Goal: Find specific page/section: Find specific page/section

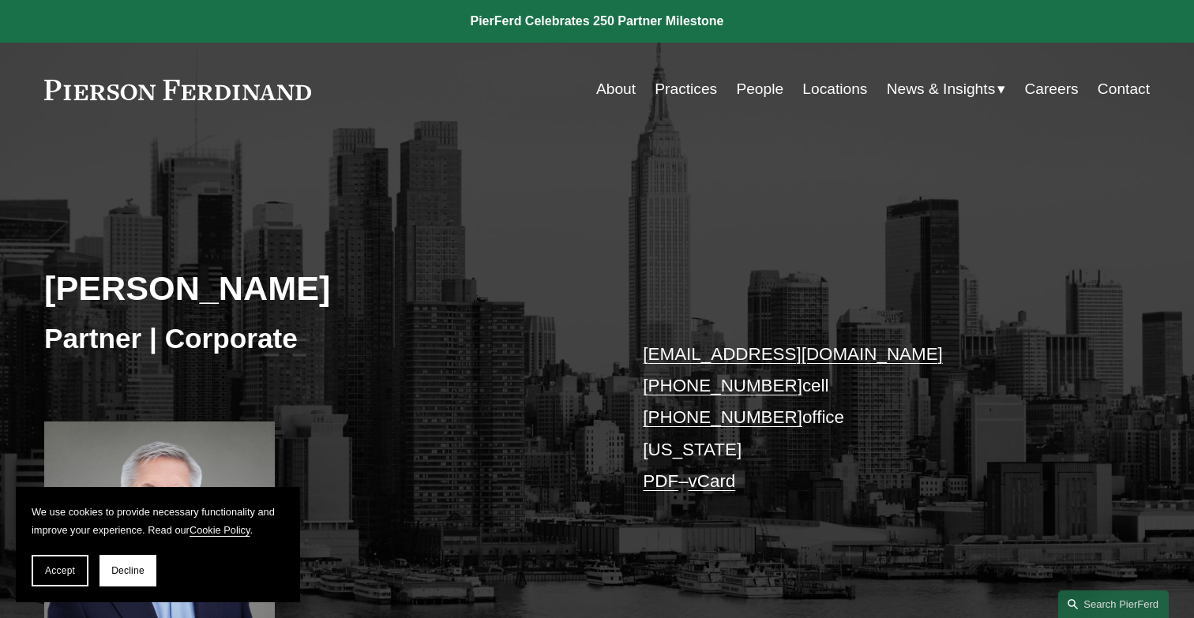
click at [348, 226] on div "Jan Joosten Partner | Corporate jan.joosten@pierferd.com +1.917.446.1306 cell +…" at bounding box center [597, 398] width 1194 height 452
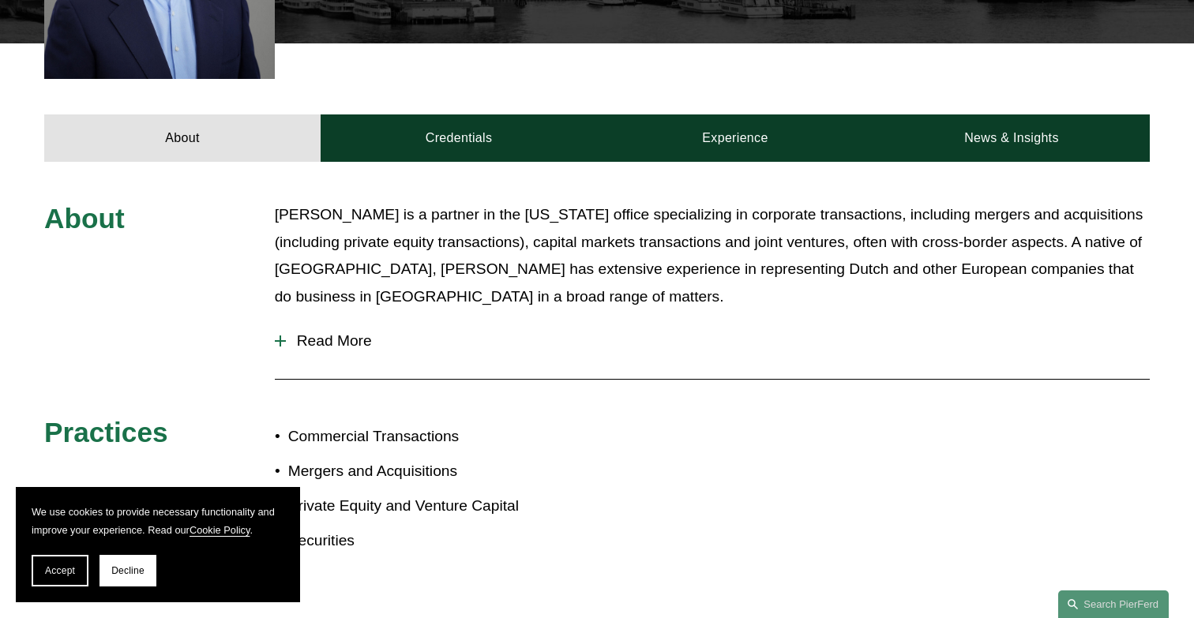
scroll to position [585, 0]
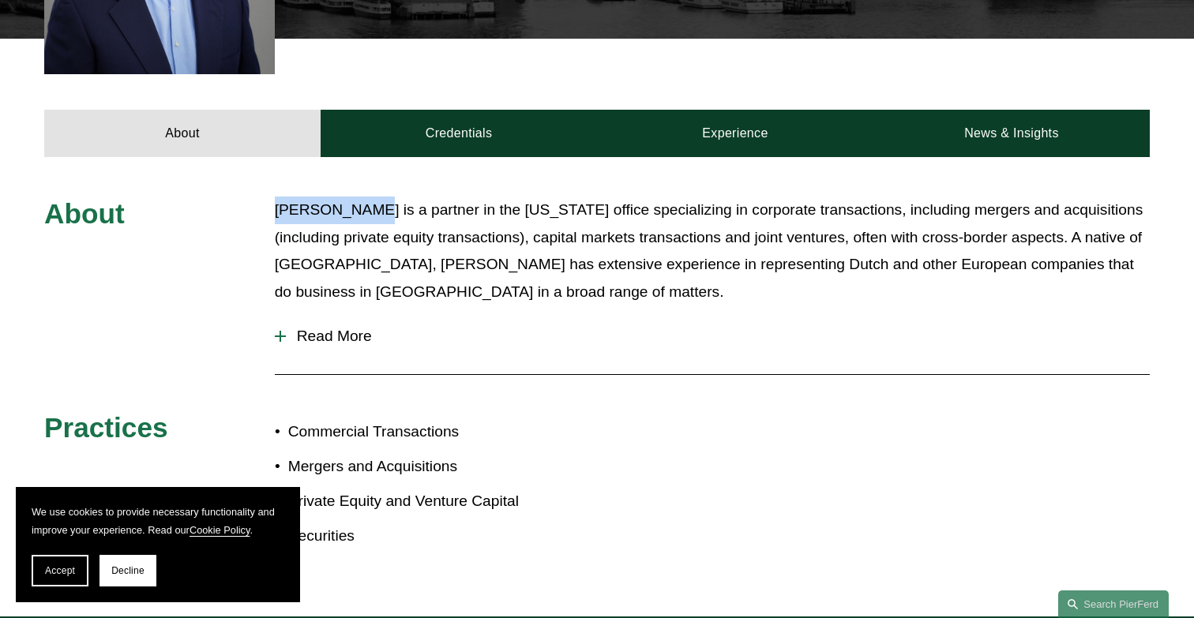
drag, startPoint x: 271, startPoint y: 211, endPoint x: 363, endPoint y: 212, distance: 92.4
click at [363, 212] on div "About Jan Joosten is a partner in the New York office specializing in corporate…" at bounding box center [597, 387] width 1194 height 381
click at [363, 212] on p "[PERSON_NAME] is a partner in the [US_STATE] office specializing in corporate t…" at bounding box center [712, 251] width 875 height 109
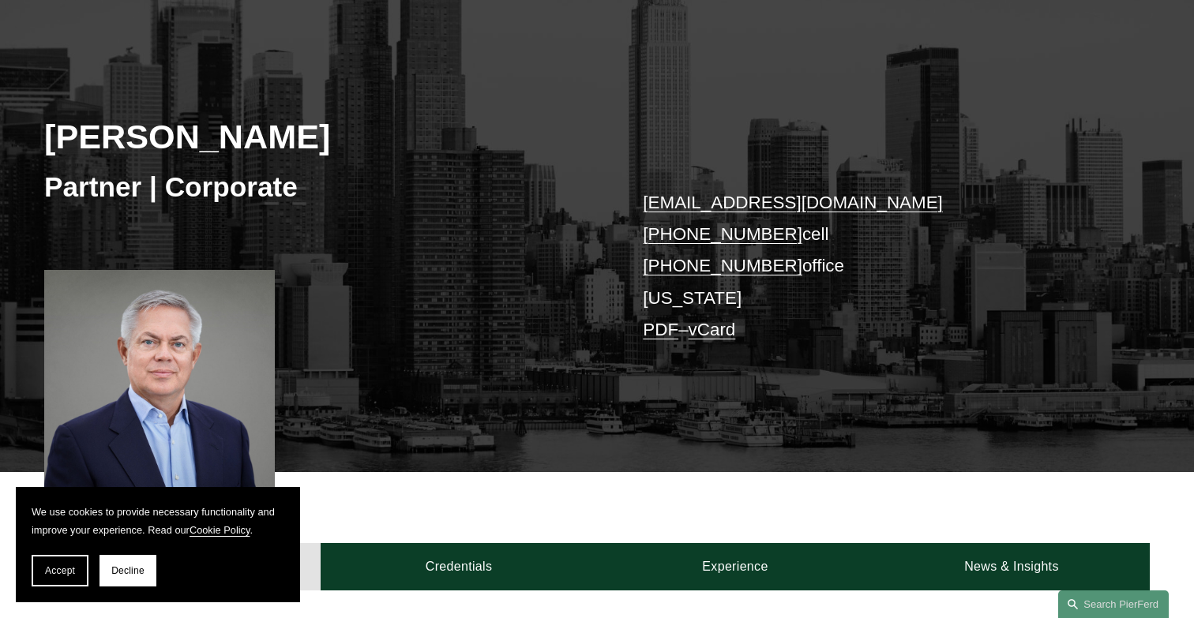
scroll to position [0, 0]
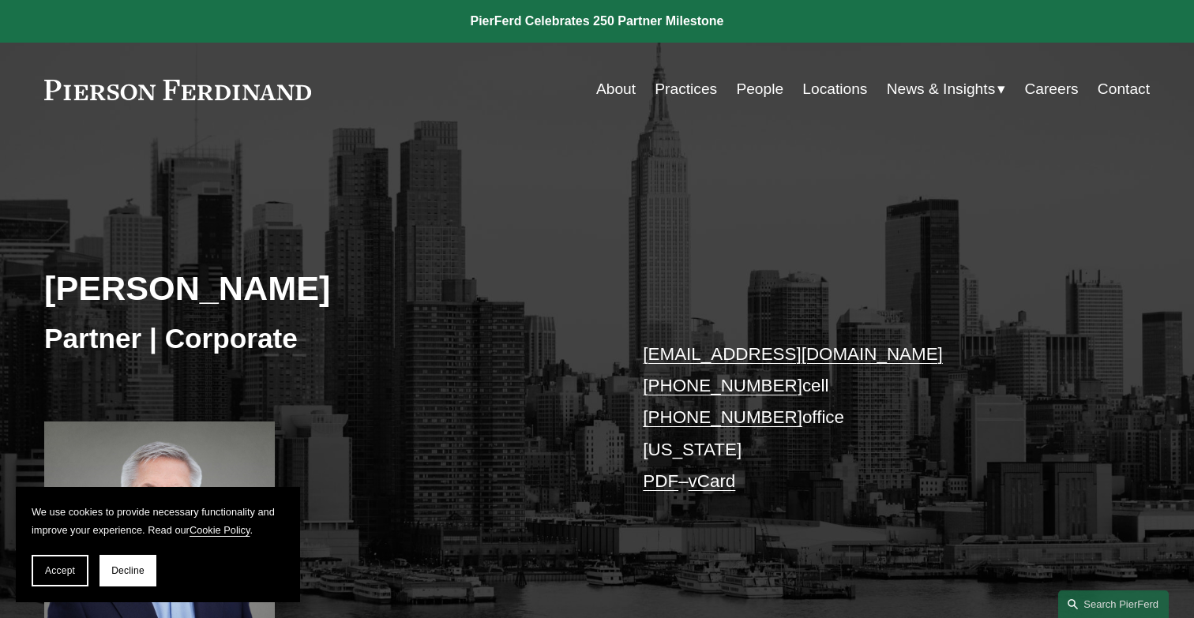
drag, startPoint x: 314, startPoint y: 90, endPoint x: 81, endPoint y: 87, distance: 233.0
click at [81, 87] on div "About Practices People Locations News & Insights News" at bounding box center [597, 89] width 1106 height 30
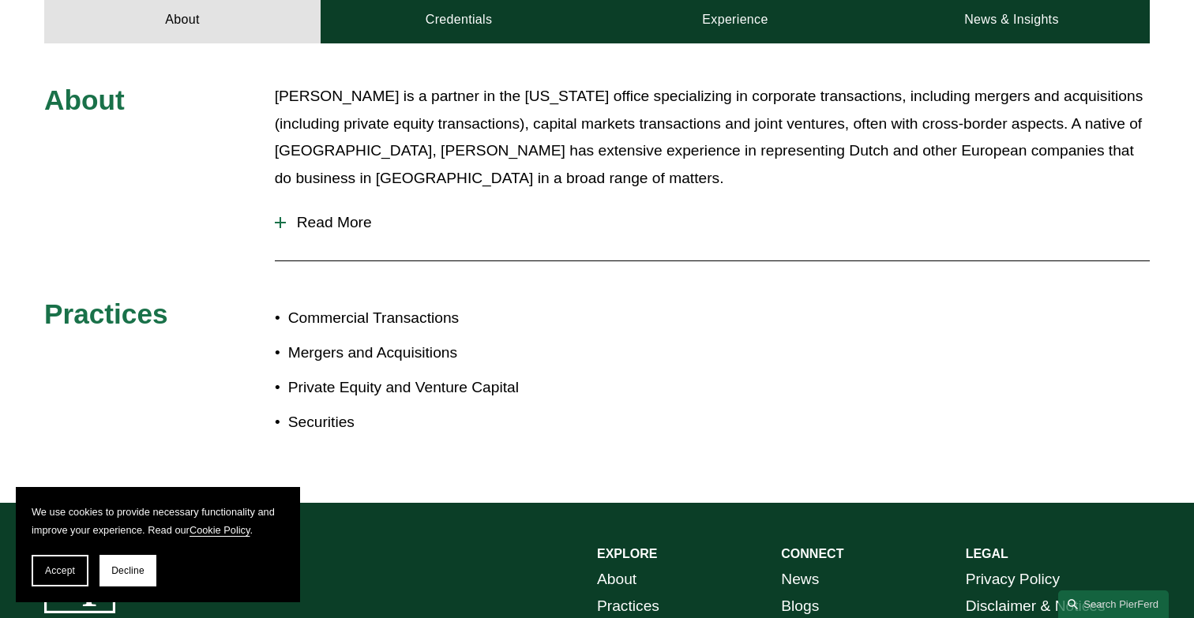
scroll to position [464, 0]
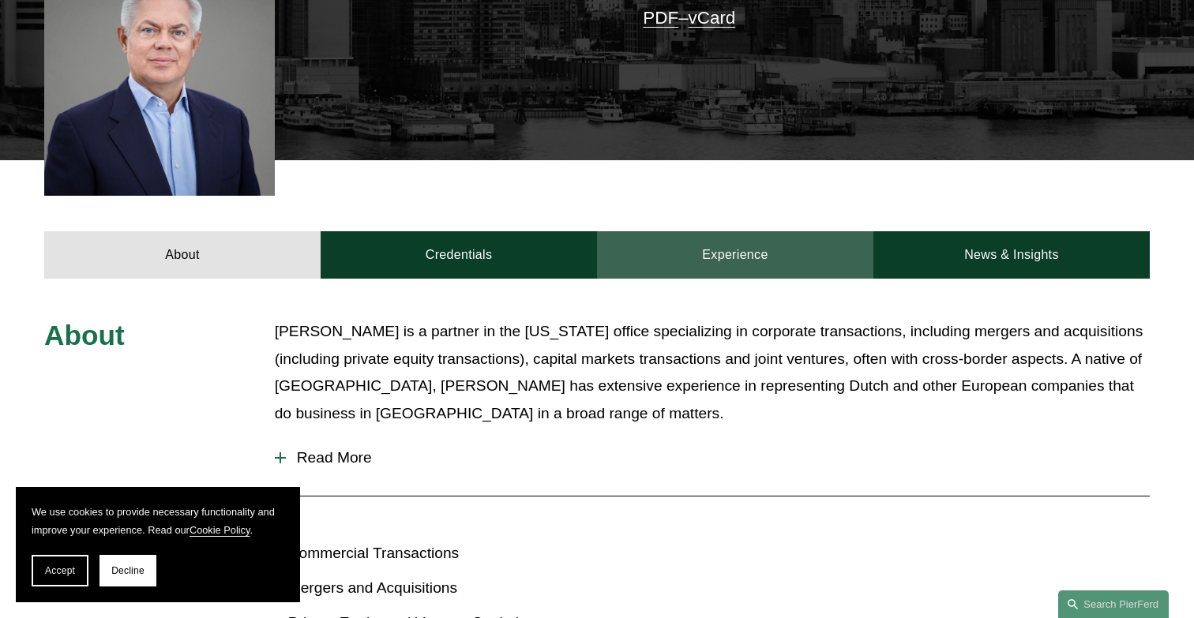
click at [720, 246] on link "Experience" at bounding box center [735, 254] width 276 height 47
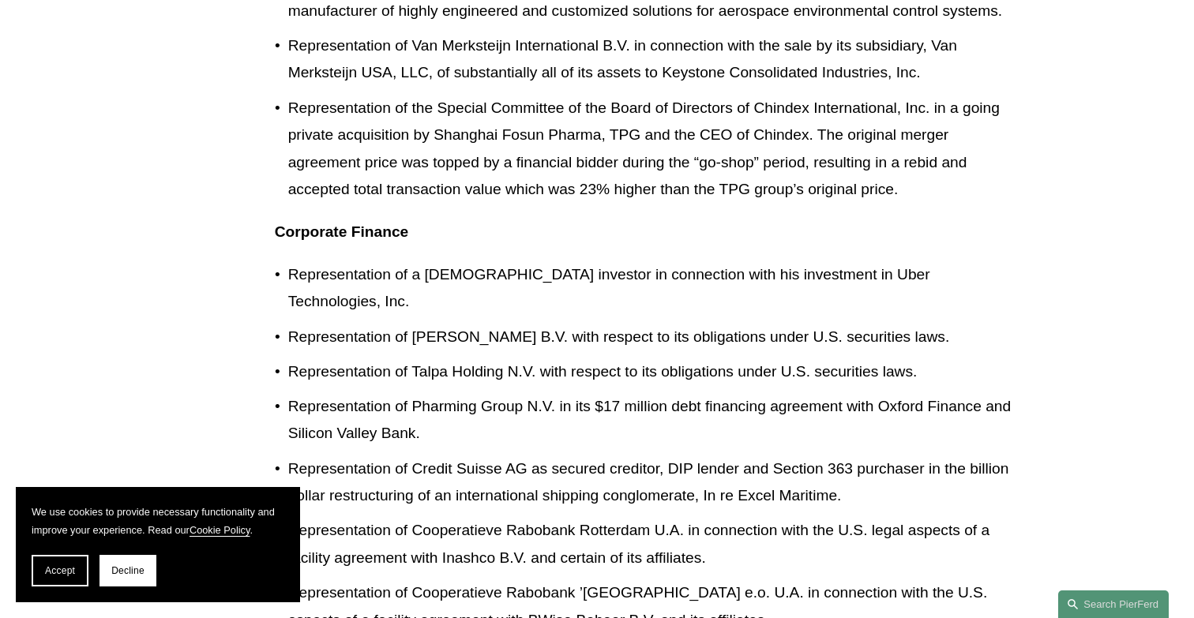
scroll to position [1783, 0]
